Goal: Information Seeking & Learning: Learn about a topic

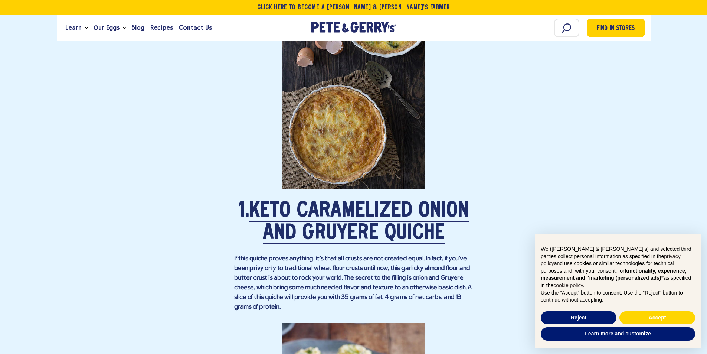
scroll to position [705, 0]
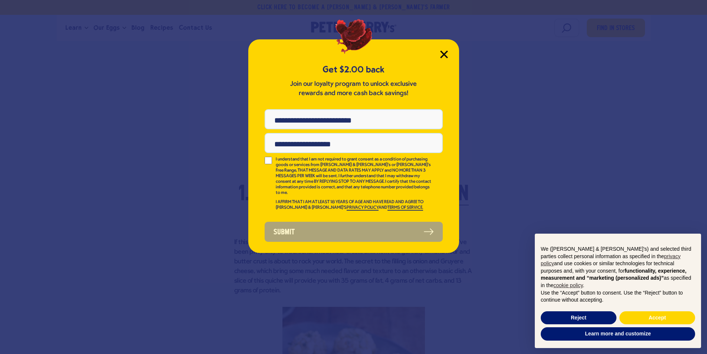
click at [445, 55] on icon "Close Modal" at bounding box center [444, 54] width 7 height 7
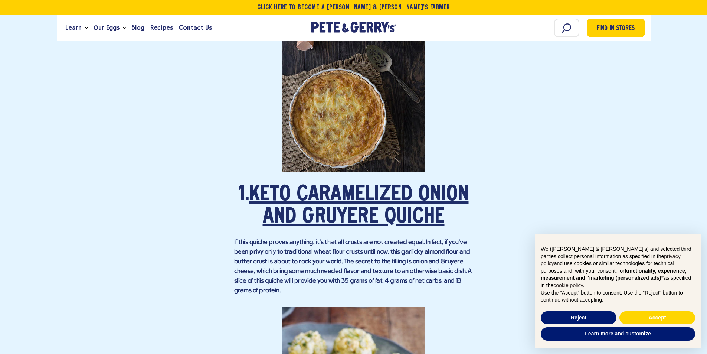
click at [410, 220] on link "Keto Caramelized Onion and Gruyere Quiche" at bounding box center [359, 205] width 220 height 43
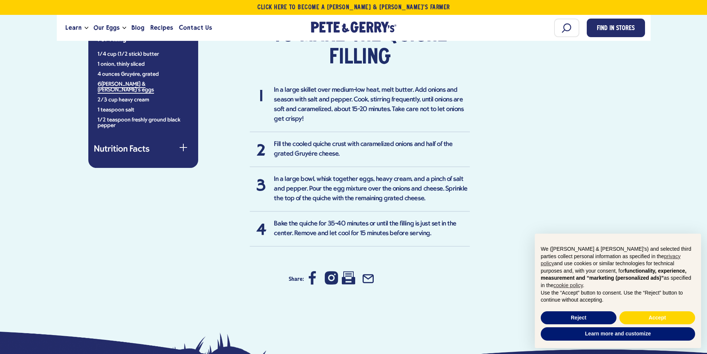
scroll to position [557, 0]
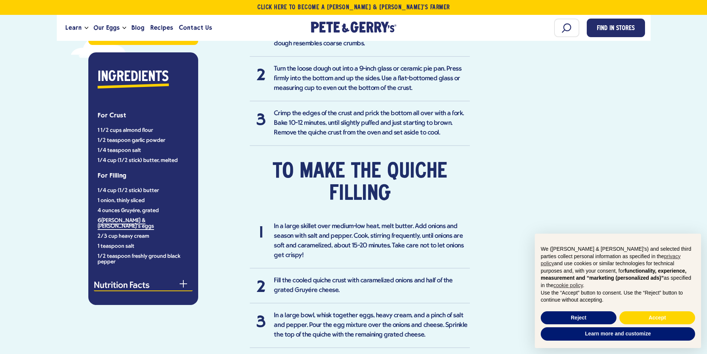
click at [183, 281] on button "Nutrition Facts" at bounding box center [143, 286] width 99 height 10
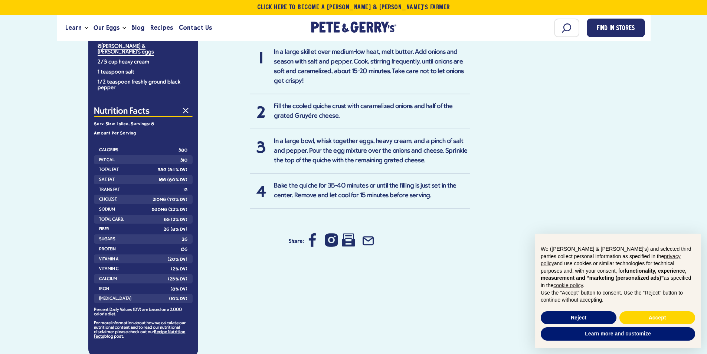
scroll to position [817, 0]
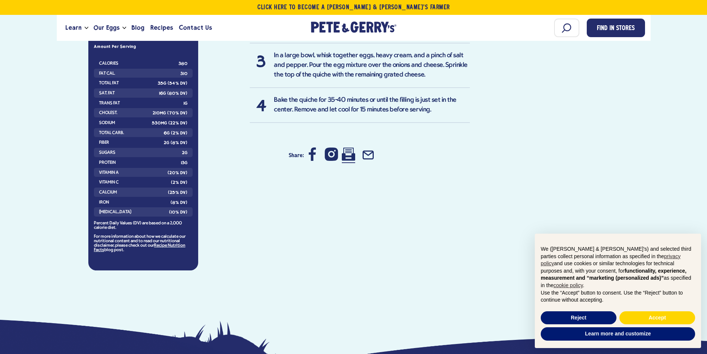
click at [353, 155] on icon at bounding box center [348, 153] width 13 height 13
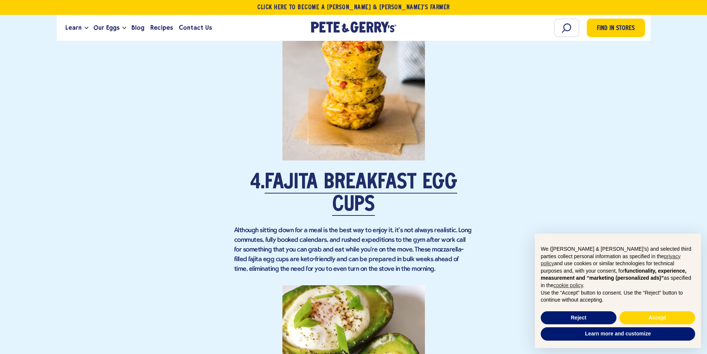
scroll to position [1596, 0]
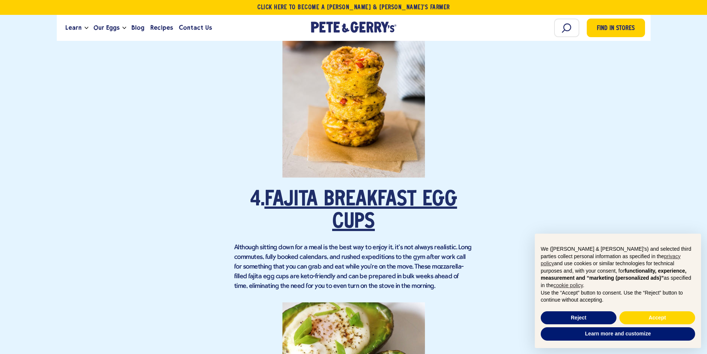
click at [347, 197] on link "Fajita Breakfast Egg Cups" at bounding box center [361, 211] width 193 height 43
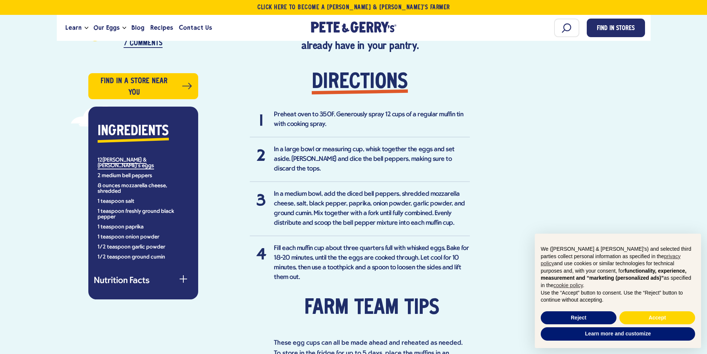
scroll to position [483, 0]
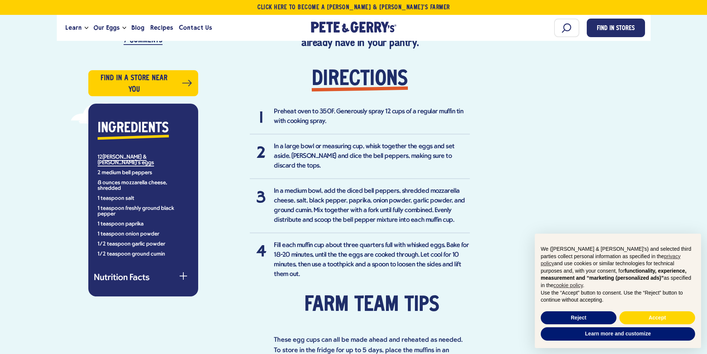
click at [178, 263] on div "Ingredients 12 Pete & Gerry's eggs 2 medium bell peppers 8 ounces mozzarella ch…" at bounding box center [143, 200] width 110 height 193
click at [187, 274] on button "Nutrition Facts" at bounding box center [143, 279] width 99 height 10
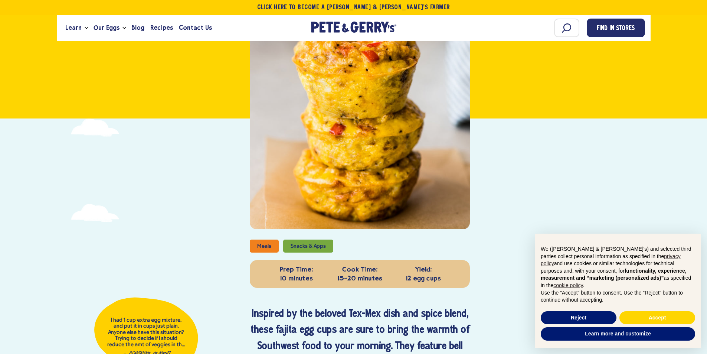
scroll to position [111, 0]
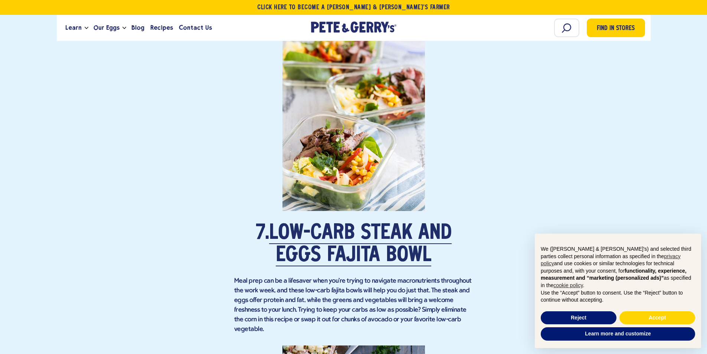
scroll to position [2450, 0]
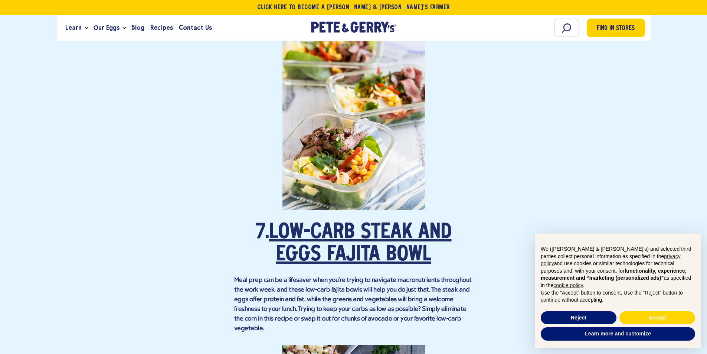
click at [341, 253] on link "Low-Carb Steak and Eggs Fajita Bowl" at bounding box center [360, 243] width 183 height 43
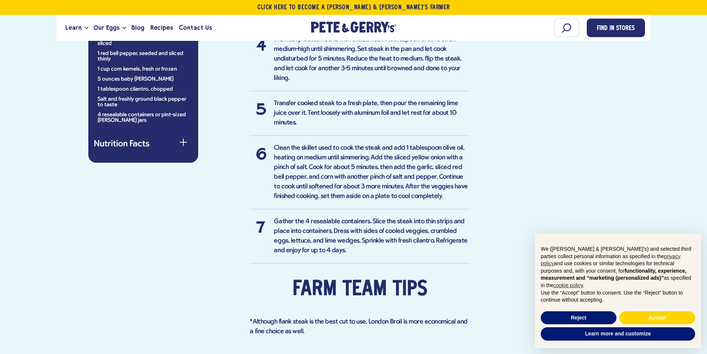
scroll to position [705, 0]
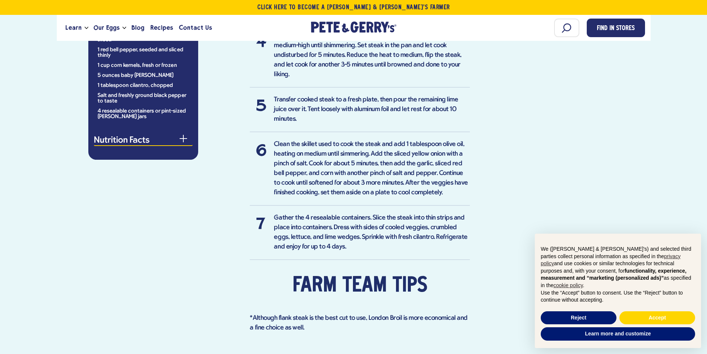
click at [173, 136] on button "Nutrition Facts" at bounding box center [143, 141] width 99 height 10
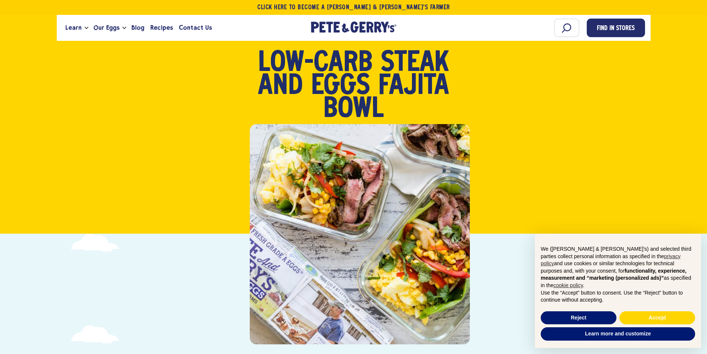
scroll to position [0, 0]
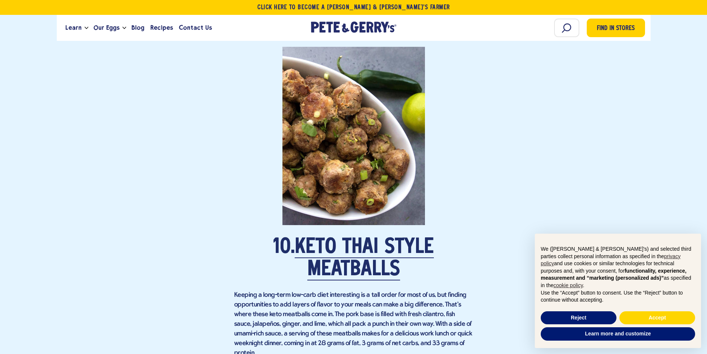
scroll to position [3378, 0]
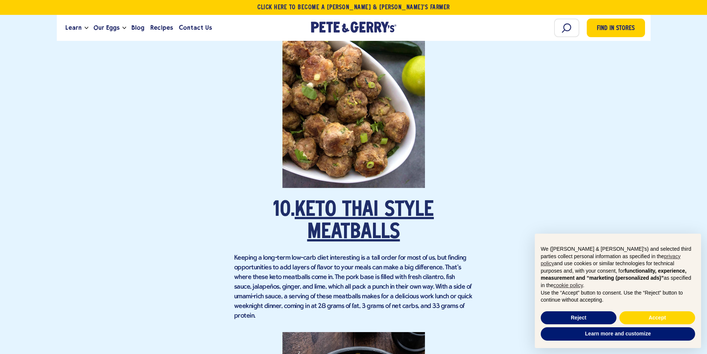
click at [346, 213] on link "Keto Thai Style Meatballs" at bounding box center [364, 221] width 139 height 43
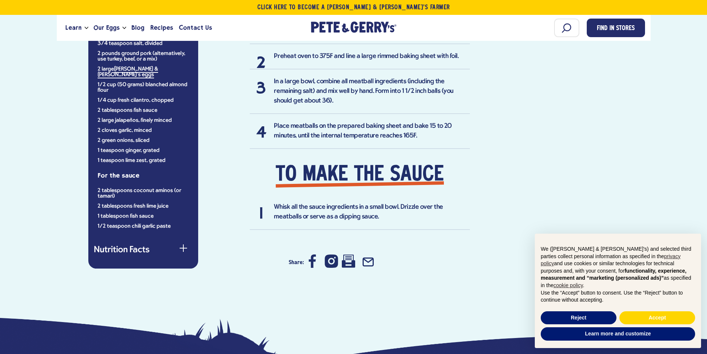
scroll to position [631, 0]
click at [181, 245] on button "Nutrition Facts" at bounding box center [143, 250] width 99 height 10
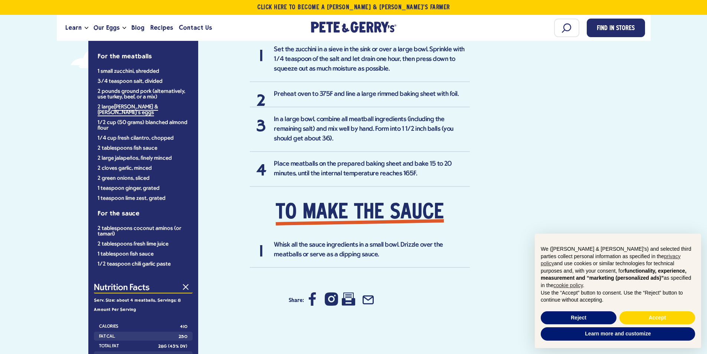
scroll to position [594, 0]
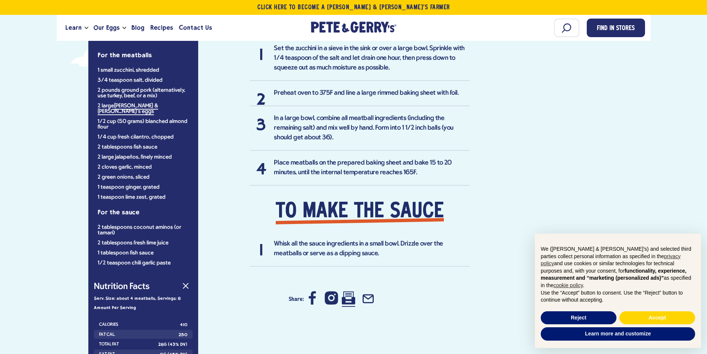
click at [349, 297] on icon at bounding box center [348, 297] width 13 height 13
click at [600, 317] on button "Reject" at bounding box center [579, 317] width 76 height 13
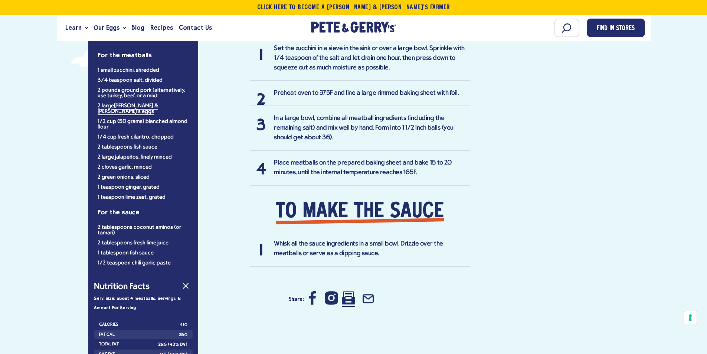
click at [352, 301] on icon at bounding box center [348, 297] width 13 height 13
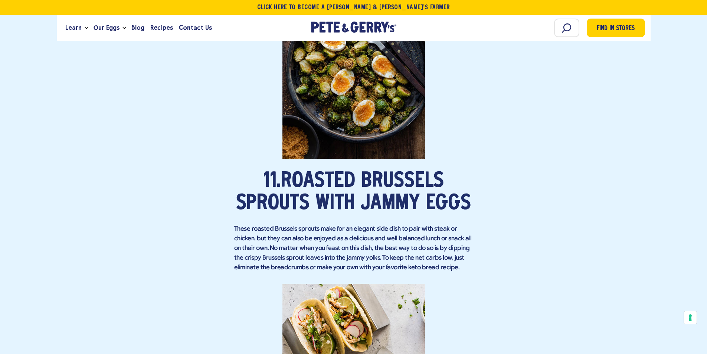
scroll to position [3712, 0]
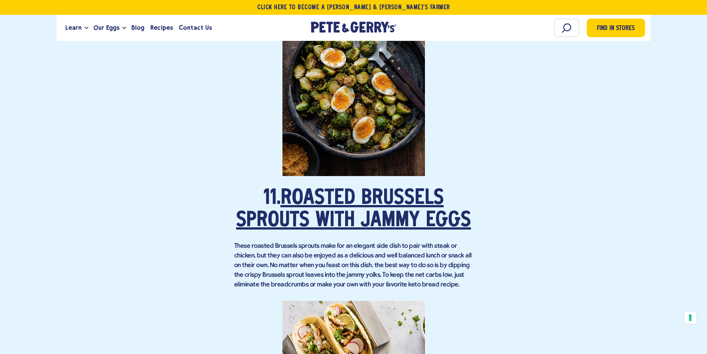
click at [394, 188] on link "Roasted Brussels Sprouts with Jammy Eggs" at bounding box center [353, 209] width 235 height 43
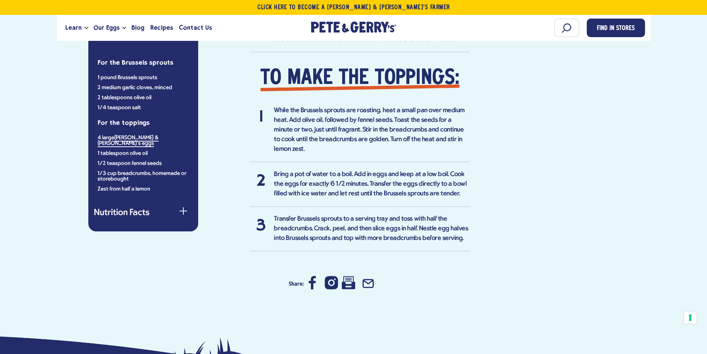
scroll to position [599, 0]
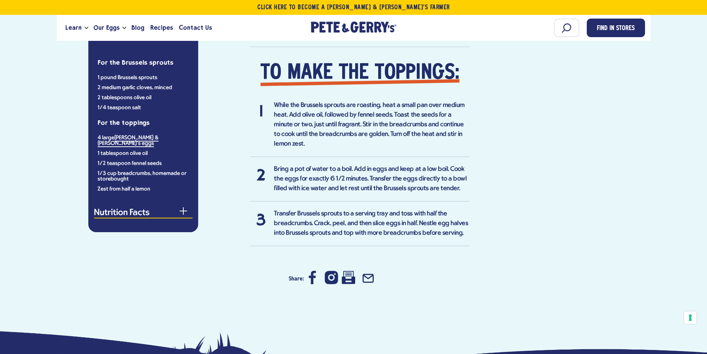
click at [184, 209] on button "Nutrition Facts" at bounding box center [143, 214] width 99 height 10
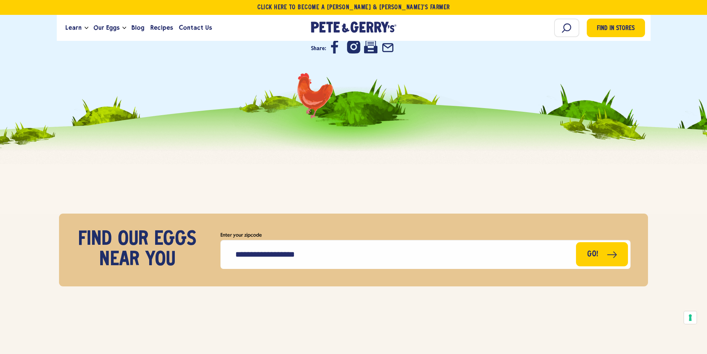
scroll to position [5048, 0]
